Goal: Task Accomplishment & Management: Manage account settings

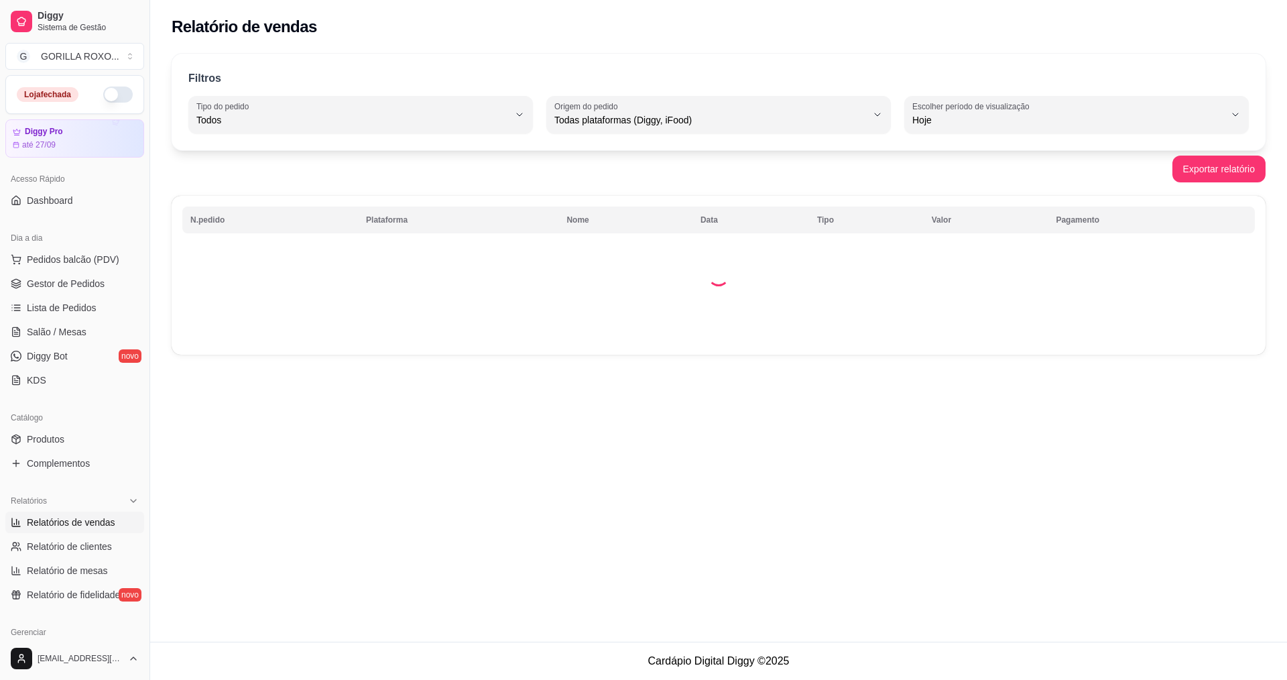
select select "ALL"
select select "0"
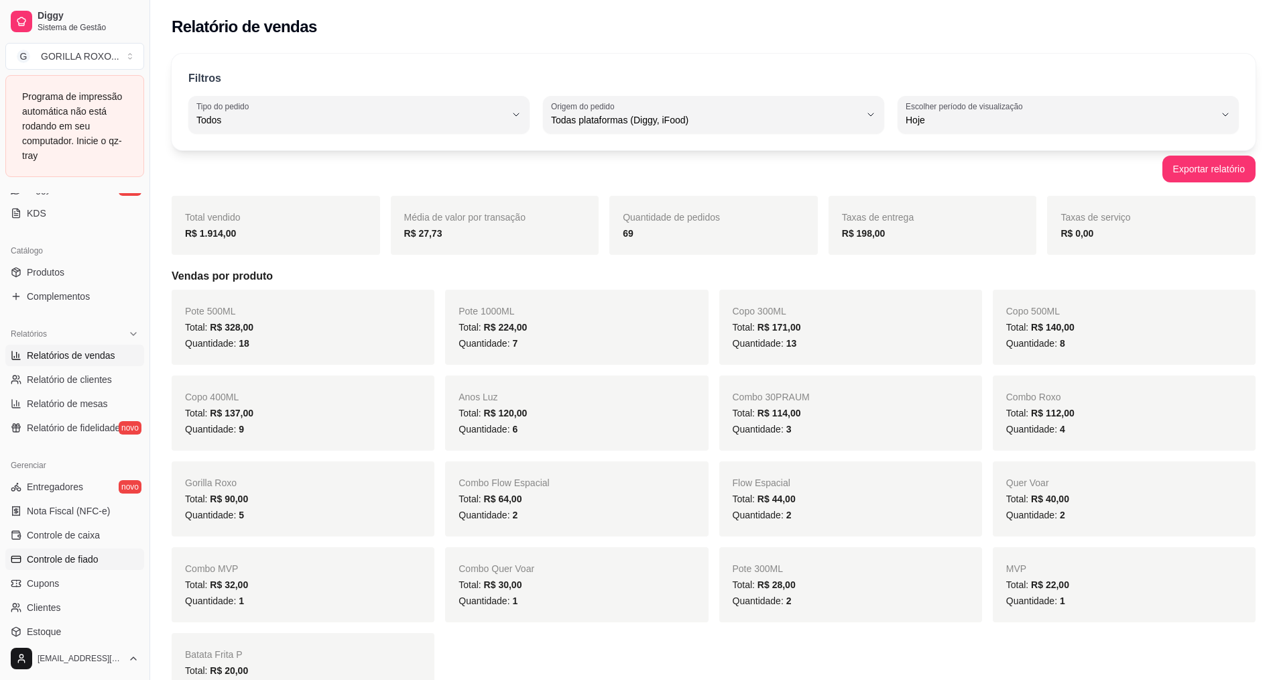
scroll to position [403, 0]
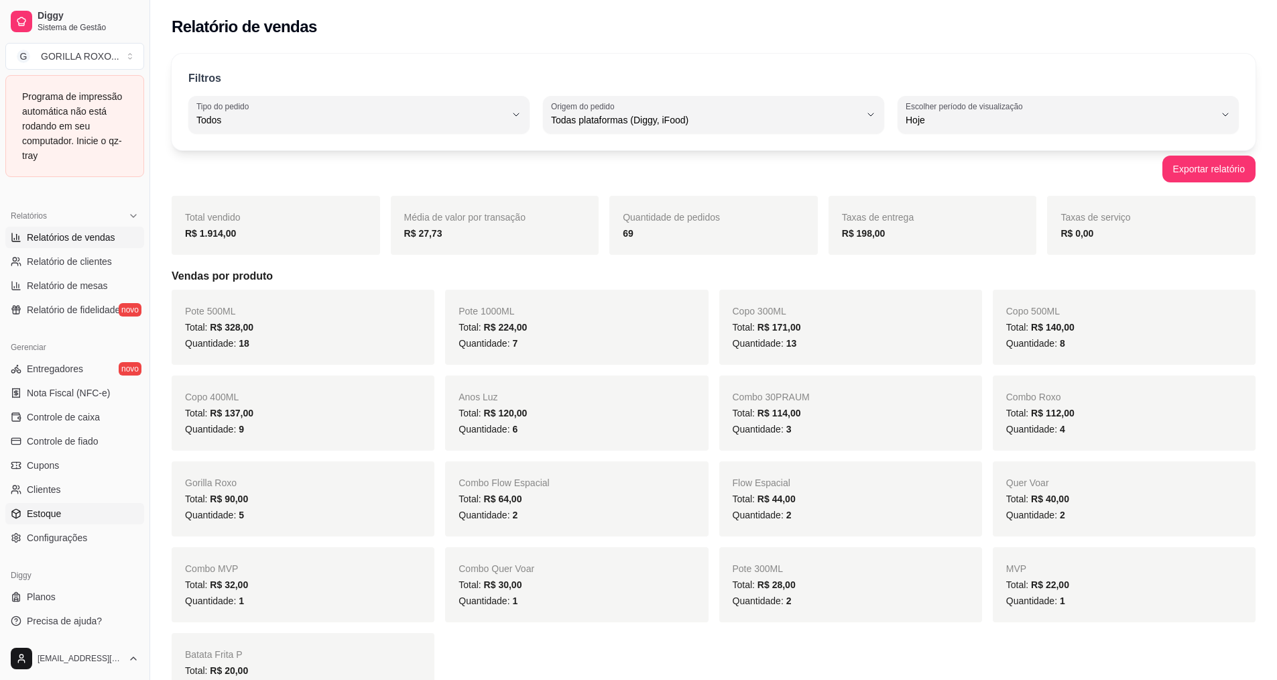
click at [46, 505] on link "Estoque" at bounding box center [74, 513] width 139 height 21
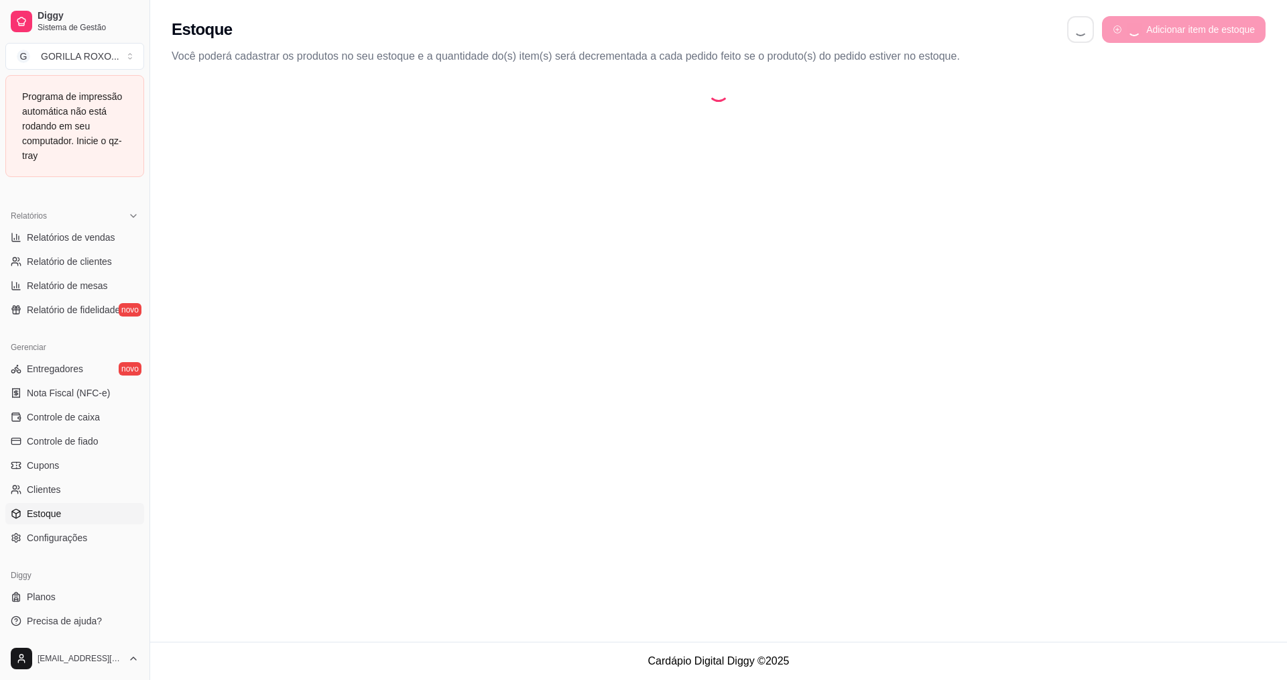
select select "QUANTITY_ORDER"
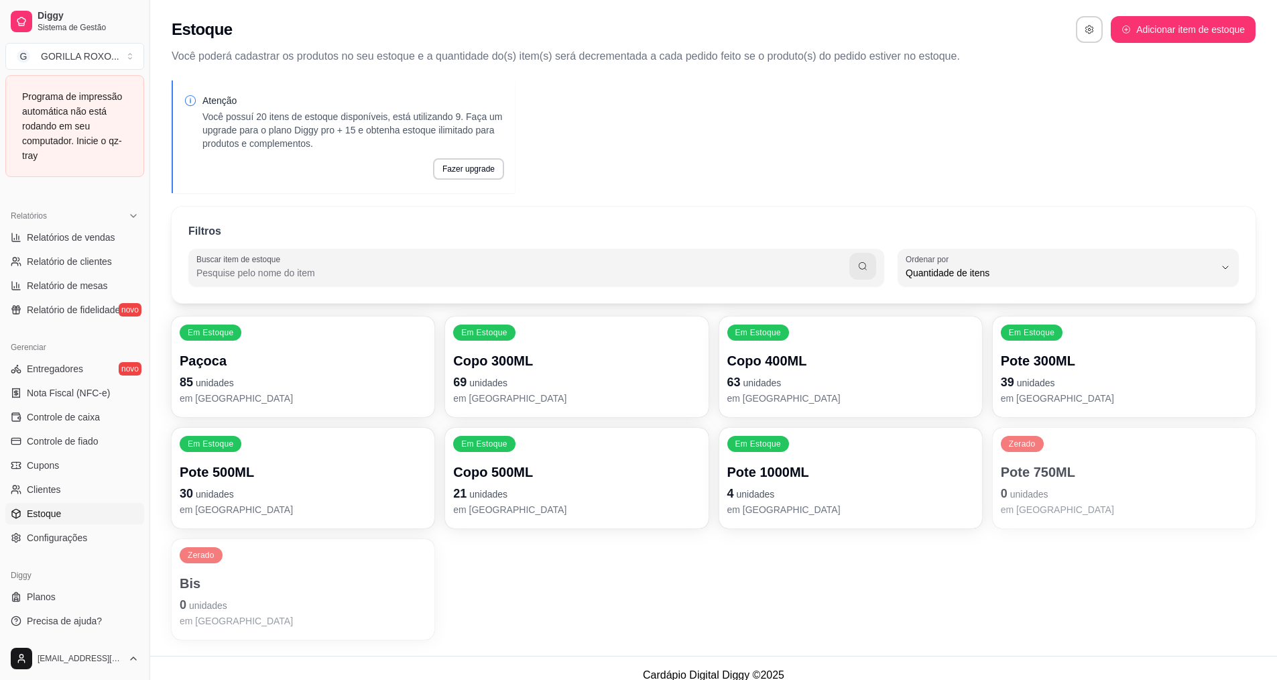
scroll to position [285, 0]
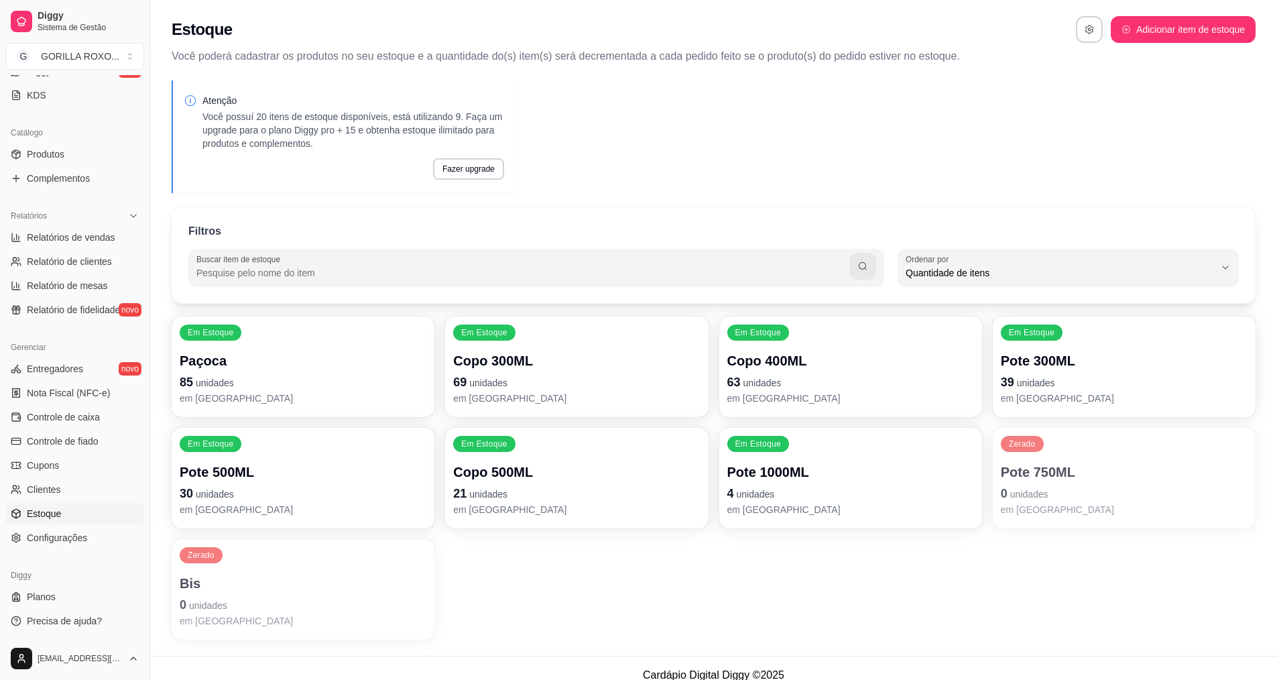
click at [779, 611] on div "Em Estoque Paçoca 85 unidades em estoque Em [GEOGRAPHIC_DATA] Copo 300ML 69 uni…" at bounding box center [714, 477] width 1084 height 323
click at [1041, 483] on div "Pote 750ML 0 unidades em [GEOGRAPHIC_DATA]" at bounding box center [1123, 489] width 239 height 52
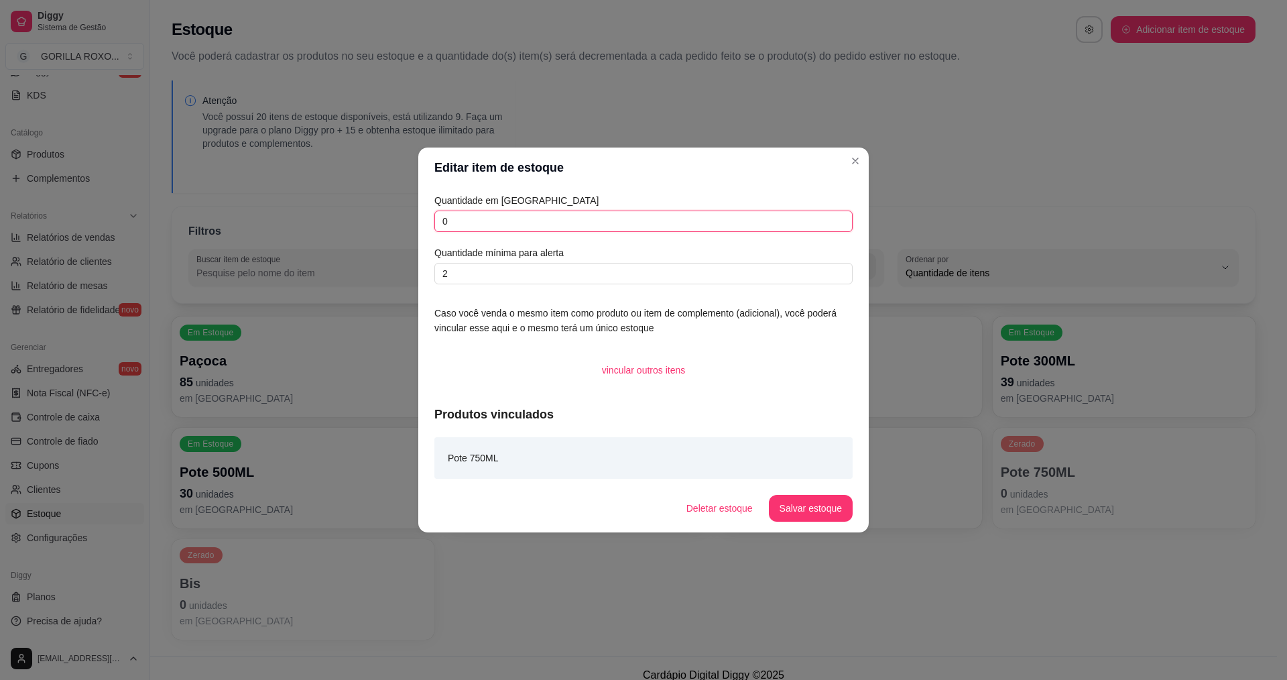
drag, startPoint x: 549, startPoint y: 220, endPoint x: 288, endPoint y: 198, distance: 261.7
click at [294, 199] on div "Editar item de estoque Quantidade em estoque 0 Quantidade mínima para alerta 2 …" at bounding box center [643, 340] width 1287 height 680
type input "20"
click at [781, 499] on button "Salvar estoque" at bounding box center [810, 508] width 82 height 26
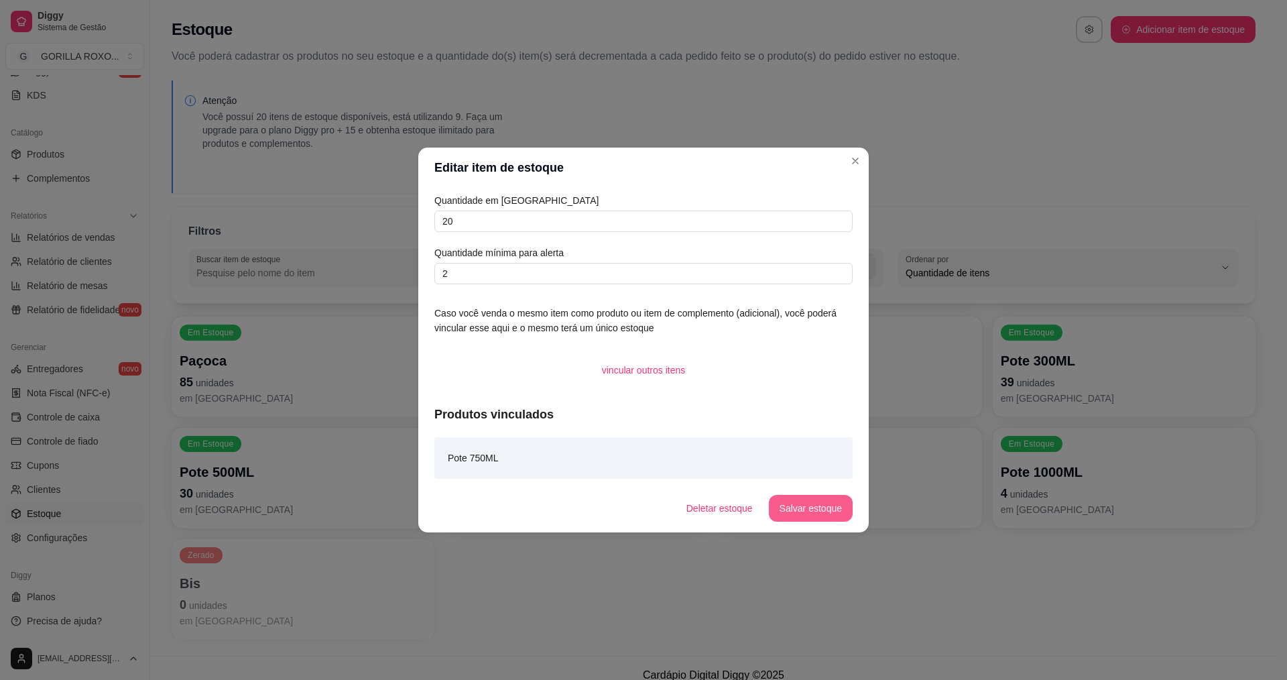
click at [785, 497] on button "Salvar estoque" at bounding box center [811, 508] width 84 height 27
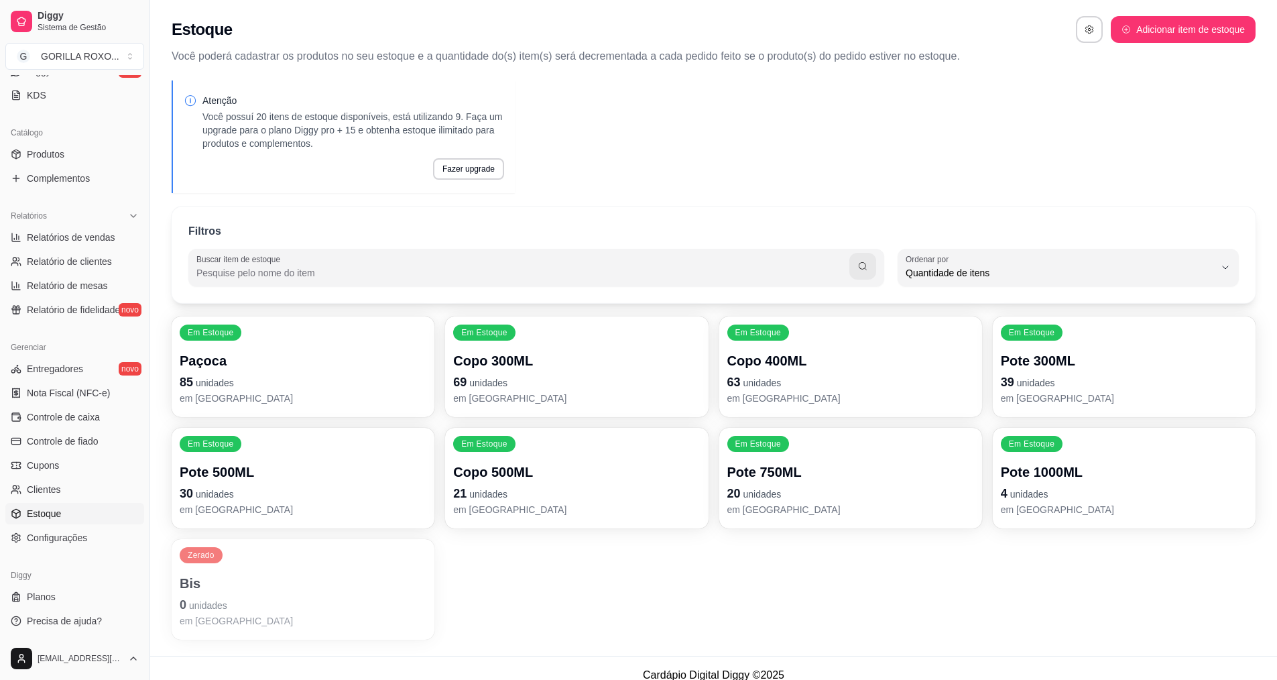
click at [1031, 485] on p "4 unidades" at bounding box center [1124, 493] width 247 height 19
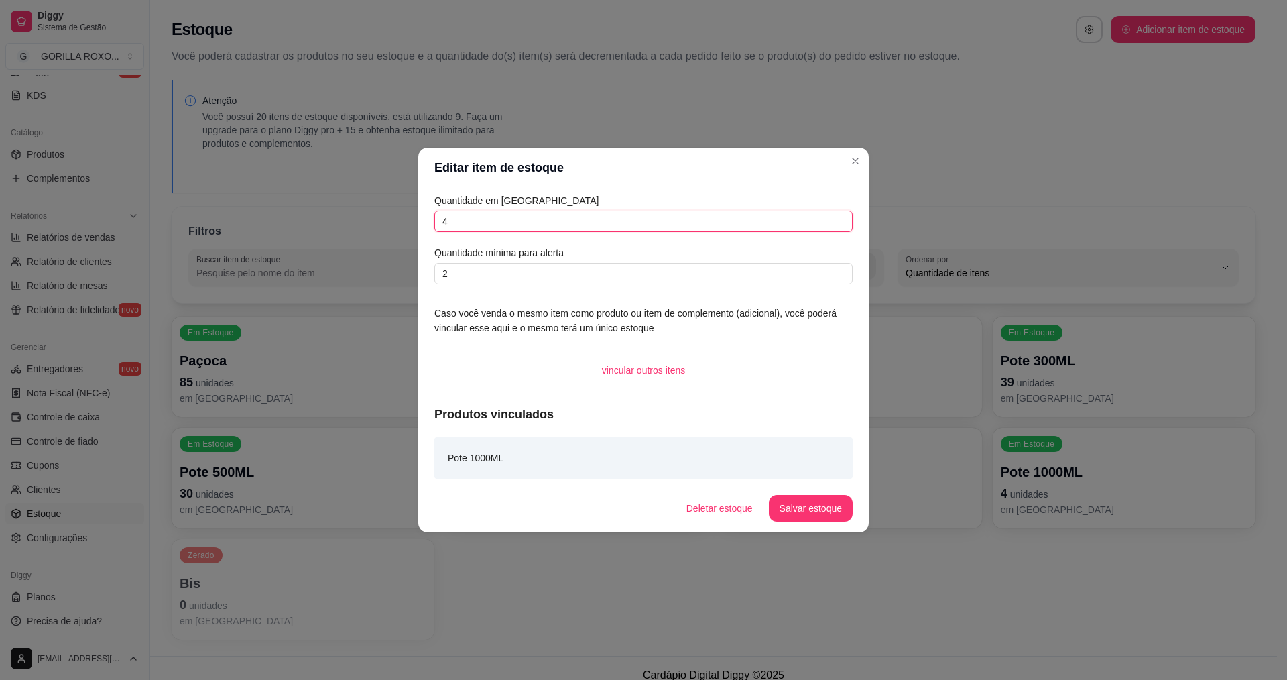
drag, startPoint x: 552, startPoint y: 223, endPoint x: 363, endPoint y: 222, distance: 189.7
click at [491, 223] on input "4" at bounding box center [643, 220] width 418 height 21
type input "15"
click at [834, 491] on footer "Deletar estoque Salvar estoque" at bounding box center [643, 508] width 450 height 48
click at [826, 504] on button "Salvar estoque" at bounding box center [810, 508] width 82 height 26
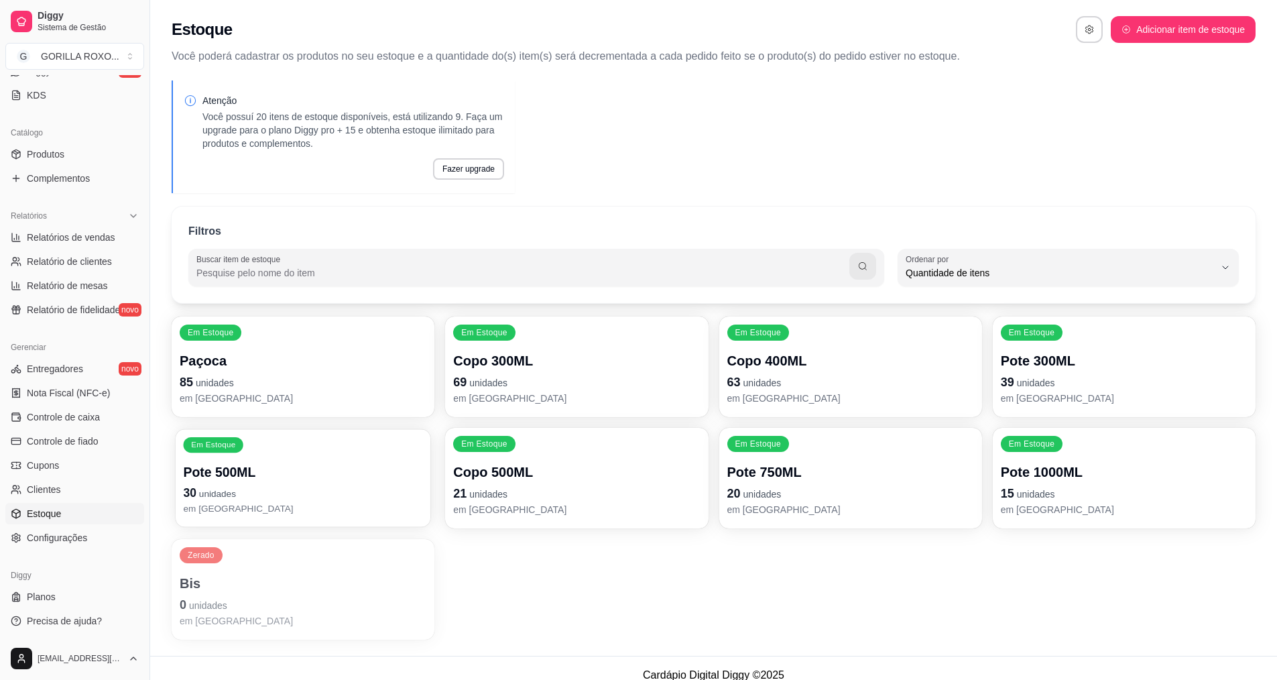
click at [251, 473] on p "Pote 500ML" at bounding box center [303, 472] width 239 height 18
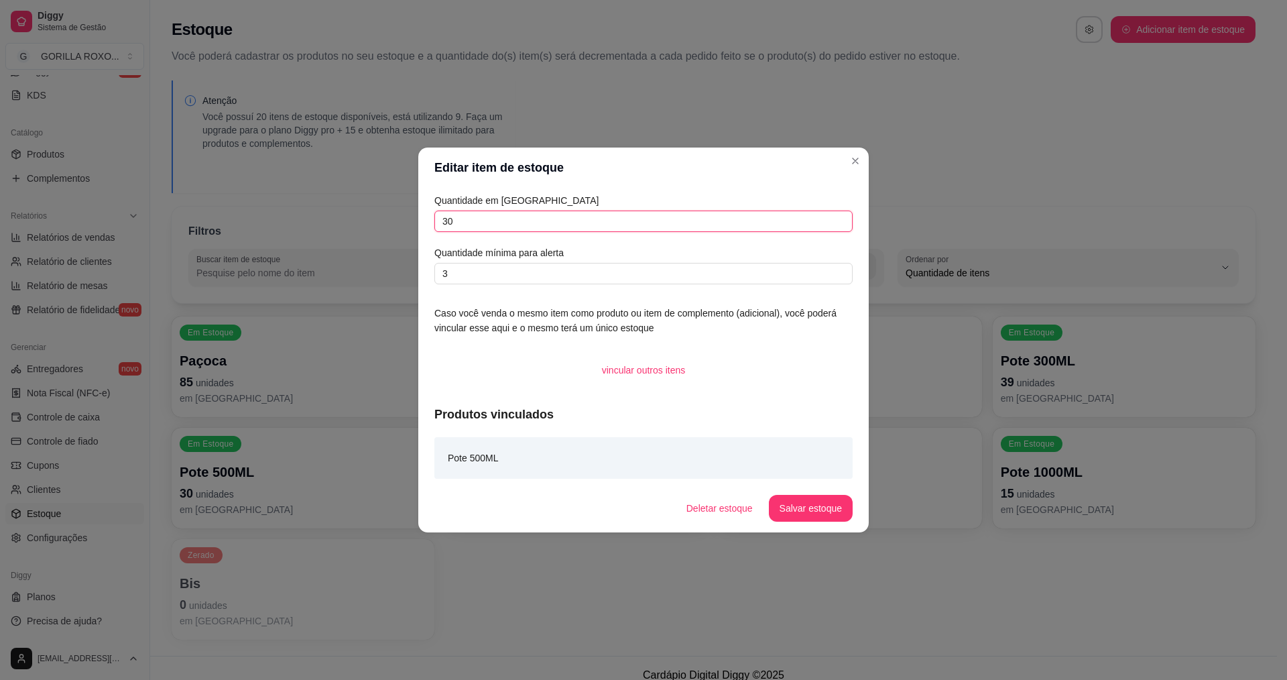
drag, startPoint x: 514, startPoint y: 220, endPoint x: 361, endPoint y: 182, distance: 158.3
click at [361, 182] on div "Editar item de estoque Quantidade em estoque 30 Quantidade mínima para alerta 3…" at bounding box center [643, 340] width 1287 height 680
type input "70"
click at [810, 501] on button "Salvar estoque" at bounding box center [811, 508] width 84 height 27
